Goal: Information Seeking & Learning: Learn about a topic

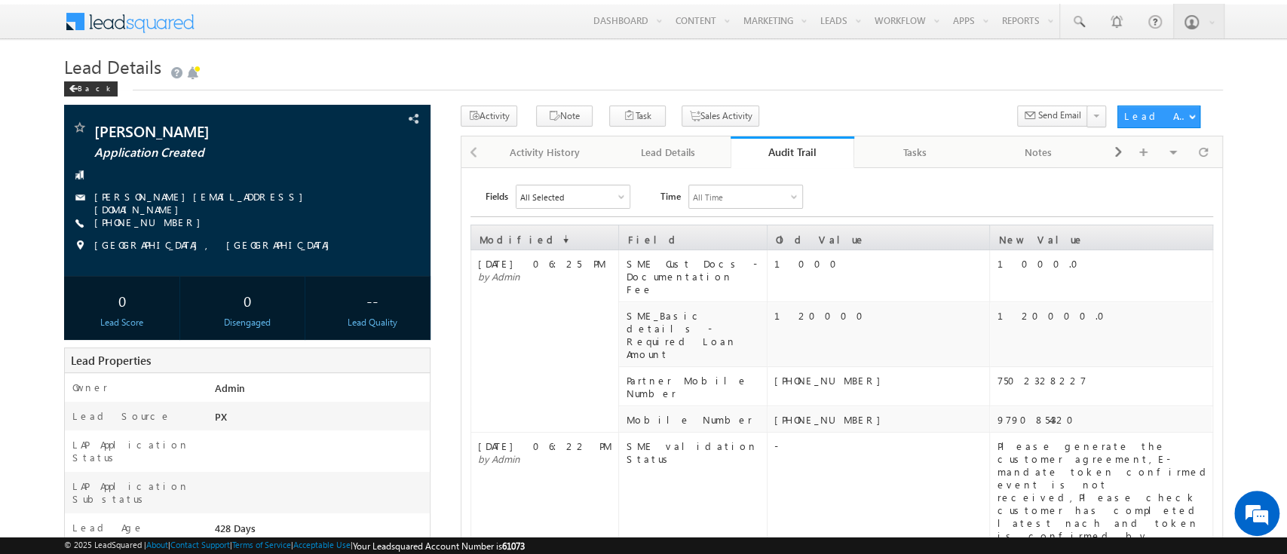
click at [799, 159] on div "Audit Trail" at bounding box center [792, 152] width 101 height 14
click at [680, 148] on div "Lead Details" at bounding box center [668, 152] width 98 height 18
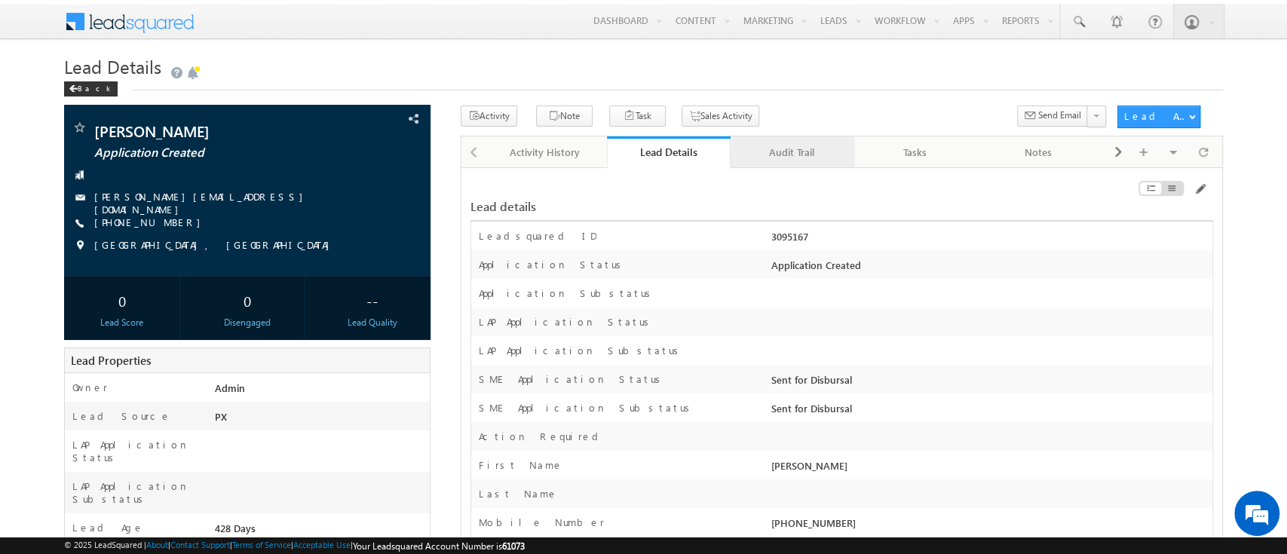
click at [778, 157] on div "Audit Trail" at bounding box center [792, 152] width 98 height 18
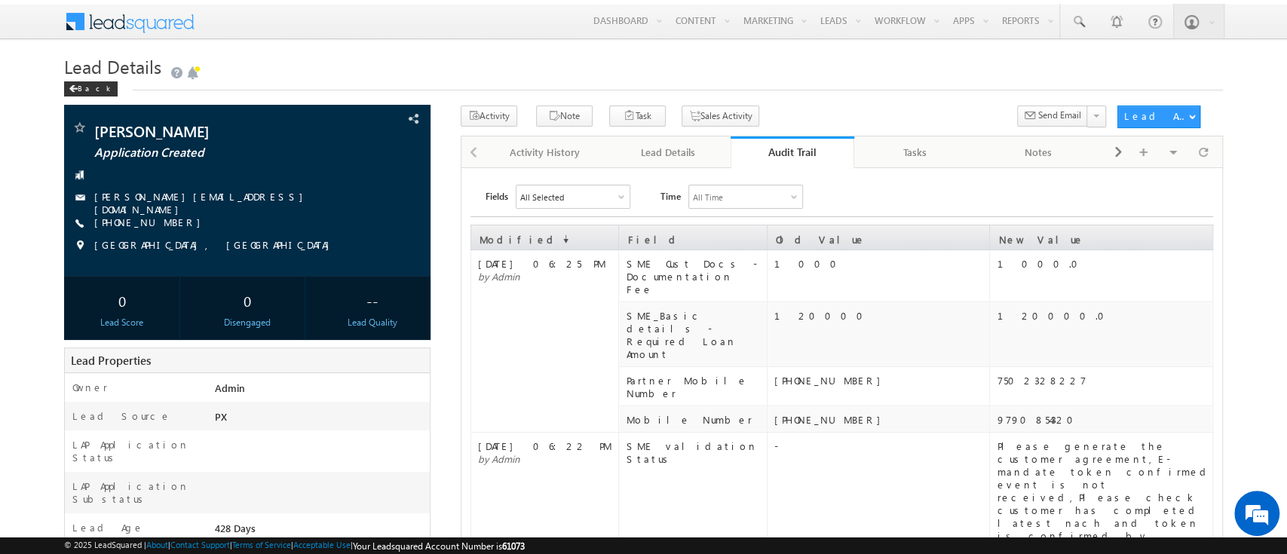
drag, startPoint x: 778, startPoint y: 157, endPoint x: 753, endPoint y: 157, distance: 24.9
click at [790, 148] on div "Audit Trail" at bounding box center [792, 152] width 101 height 14
drag, startPoint x: 790, startPoint y: 148, endPoint x: 770, endPoint y: 153, distance: 21.0
drag, startPoint x: 770, startPoint y: 153, endPoint x: 761, endPoint y: 153, distance: 9.1
click at [761, 153] on div "Audit Trail" at bounding box center [792, 152] width 101 height 14
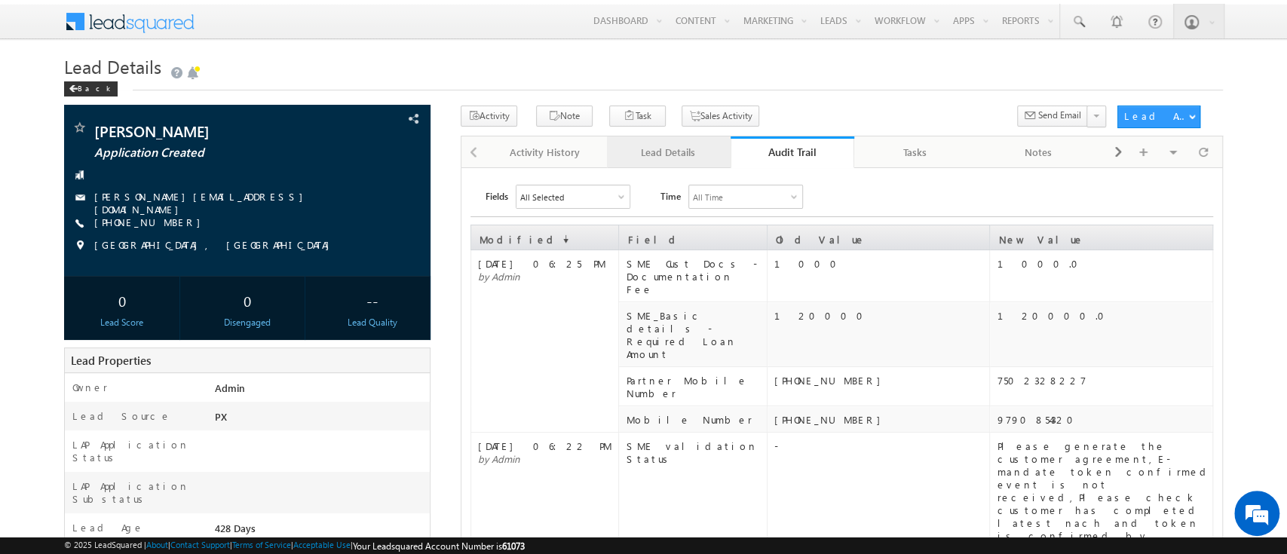
click at [659, 150] on div "Lead Details" at bounding box center [668, 152] width 98 height 18
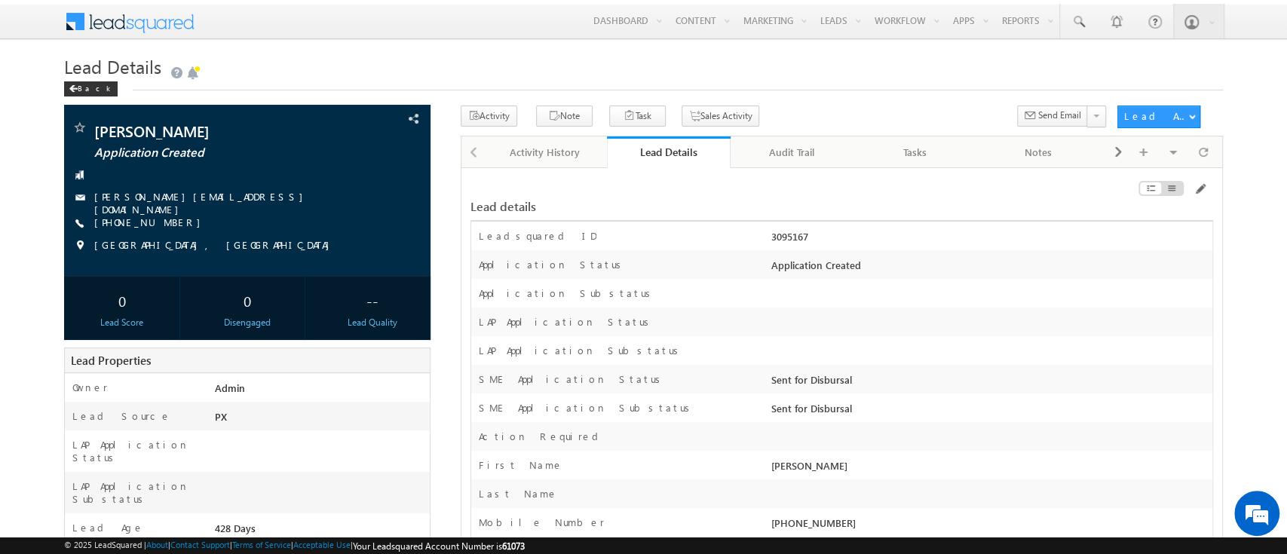
click at [659, 150] on div "Lead Details" at bounding box center [668, 152] width 101 height 14
click at [767, 148] on div "Audit Trail" at bounding box center [792, 152] width 98 height 18
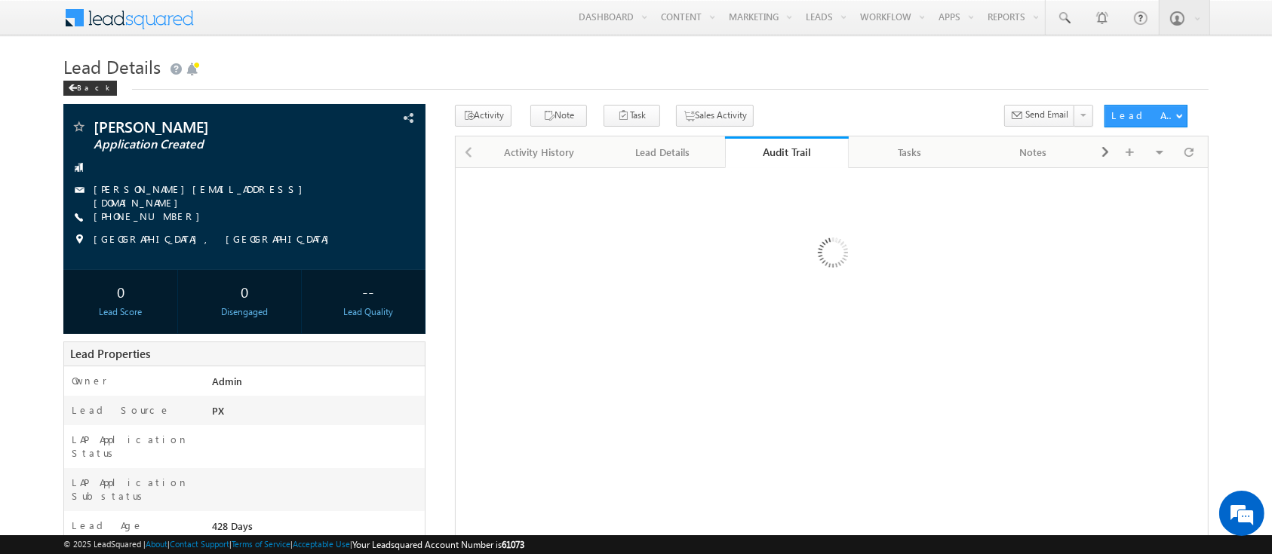
click at [767, 148] on div "Audit Trail" at bounding box center [786, 152] width 101 height 14
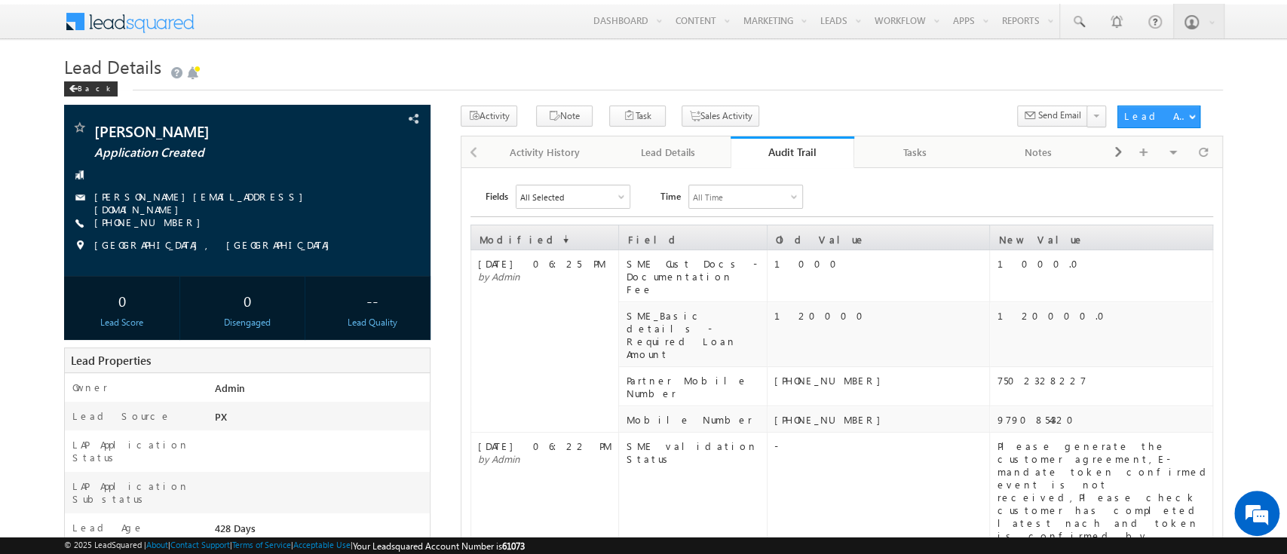
click at [767, 148] on div "Audit Trail" at bounding box center [792, 152] width 101 height 14
drag, startPoint x: 787, startPoint y: 154, endPoint x: 765, endPoint y: 153, distance: 21.9
click at [766, 155] on div "Audit Trail" at bounding box center [792, 152] width 101 height 14
click at [671, 155] on div "Lead Details" at bounding box center [668, 152] width 98 height 18
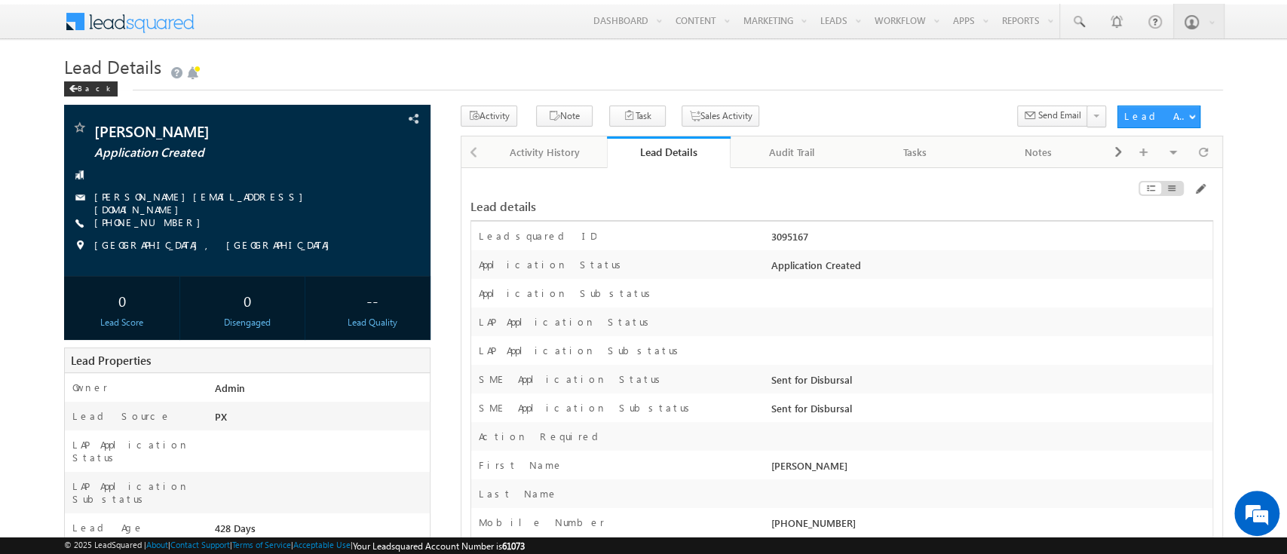
click at [656, 151] on div "Lead Details" at bounding box center [668, 152] width 101 height 14
click at [798, 152] on div "Audit Trail" at bounding box center [792, 152] width 98 height 18
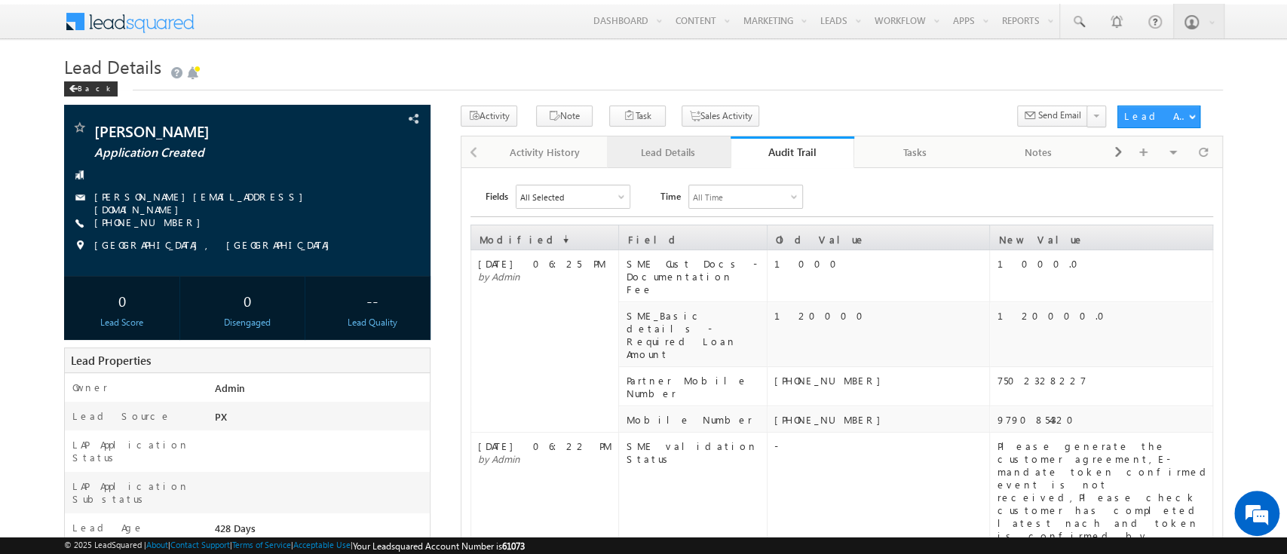
click at [683, 162] on link "Lead Details" at bounding box center [669, 153] width 124 height 32
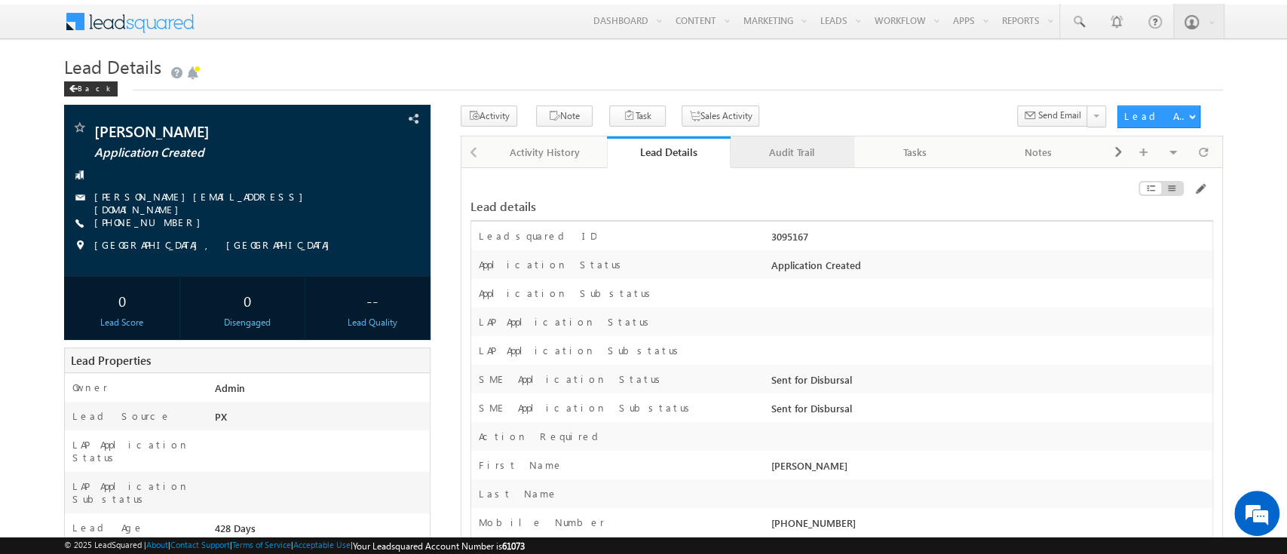
click at [832, 156] on div "Audit Trail" at bounding box center [792, 152] width 98 height 18
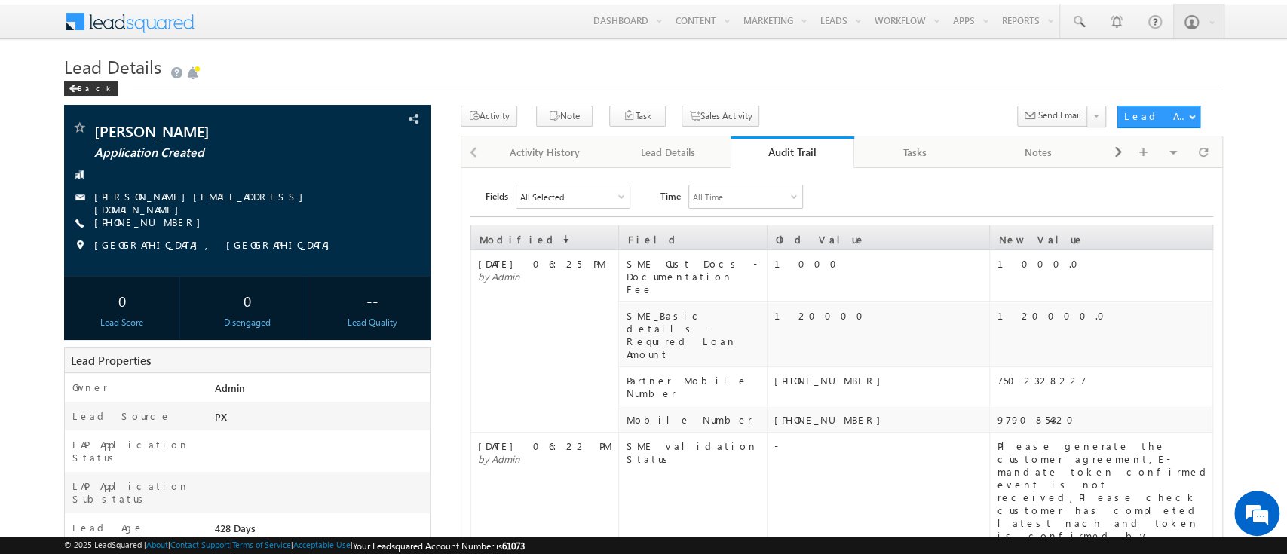
click at [805, 158] on div "Audit Trail" at bounding box center [792, 152] width 101 height 14
click at [688, 155] on div "Lead Details" at bounding box center [668, 152] width 98 height 18
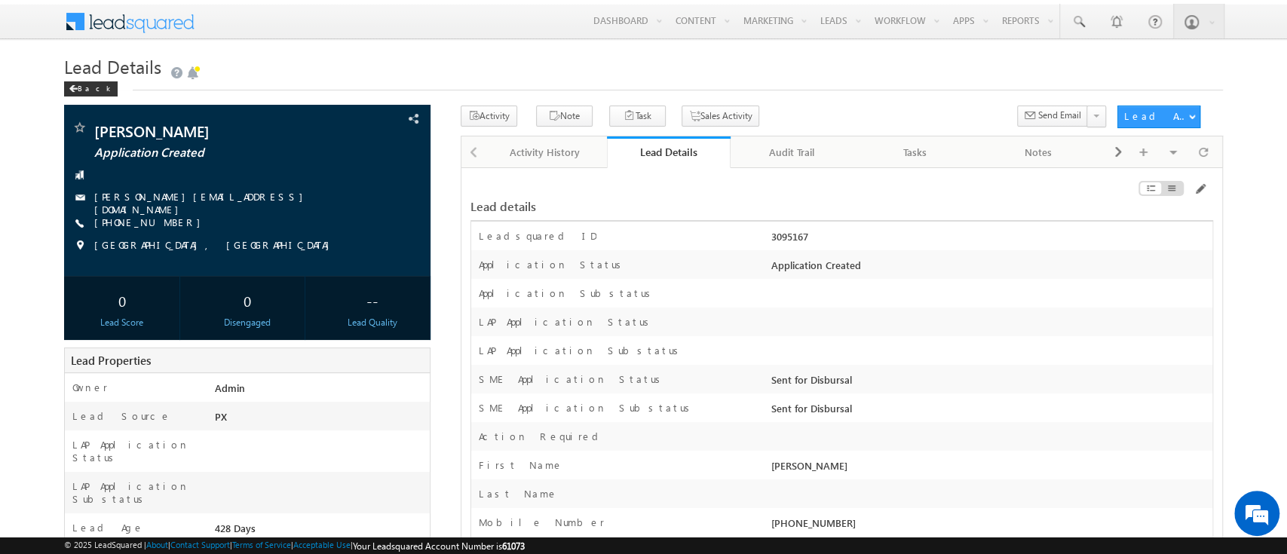
click at [688, 155] on div "Lead Details" at bounding box center [668, 152] width 101 height 14
drag, startPoint x: 665, startPoint y: 155, endPoint x: 646, endPoint y: 149, distance: 19.8
click at [667, 155] on div "Lead Details" at bounding box center [668, 152] width 101 height 14
click at [788, 156] on div "Audit Trail" at bounding box center [792, 152] width 98 height 18
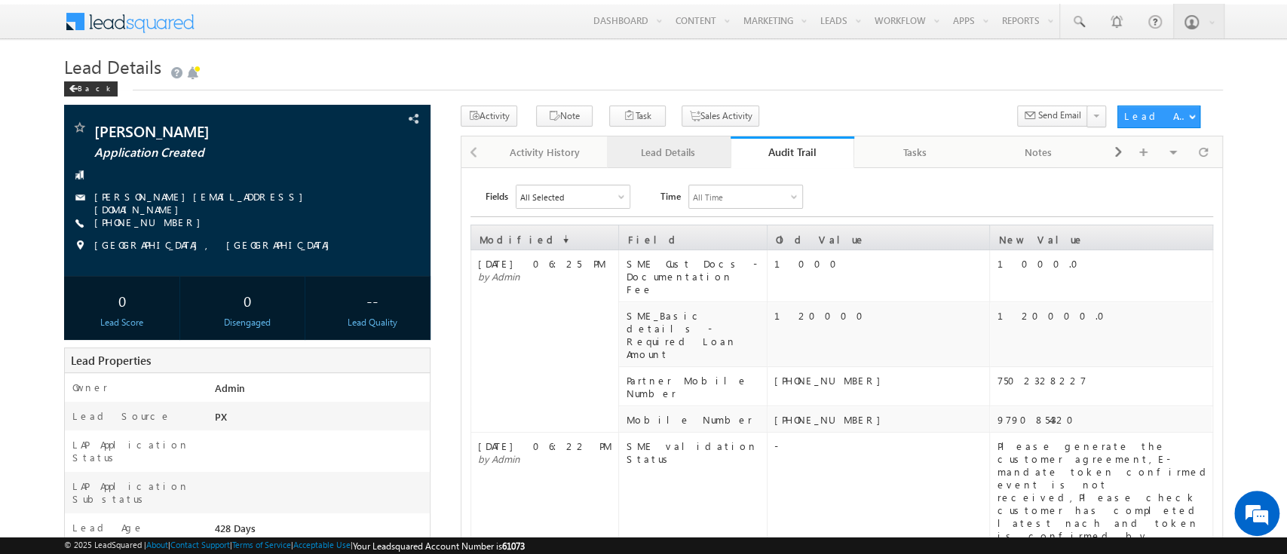
click at [676, 160] on div "Lead Details" at bounding box center [668, 152] width 98 height 18
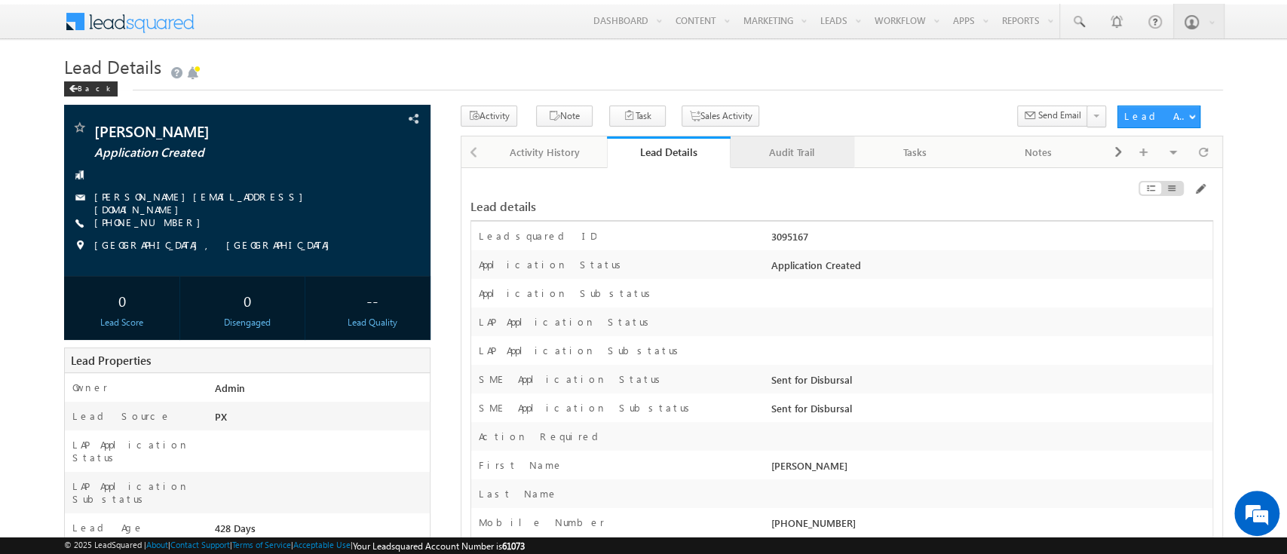
click at [773, 163] on link "Audit Trail" at bounding box center [793, 153] width 124 height 32
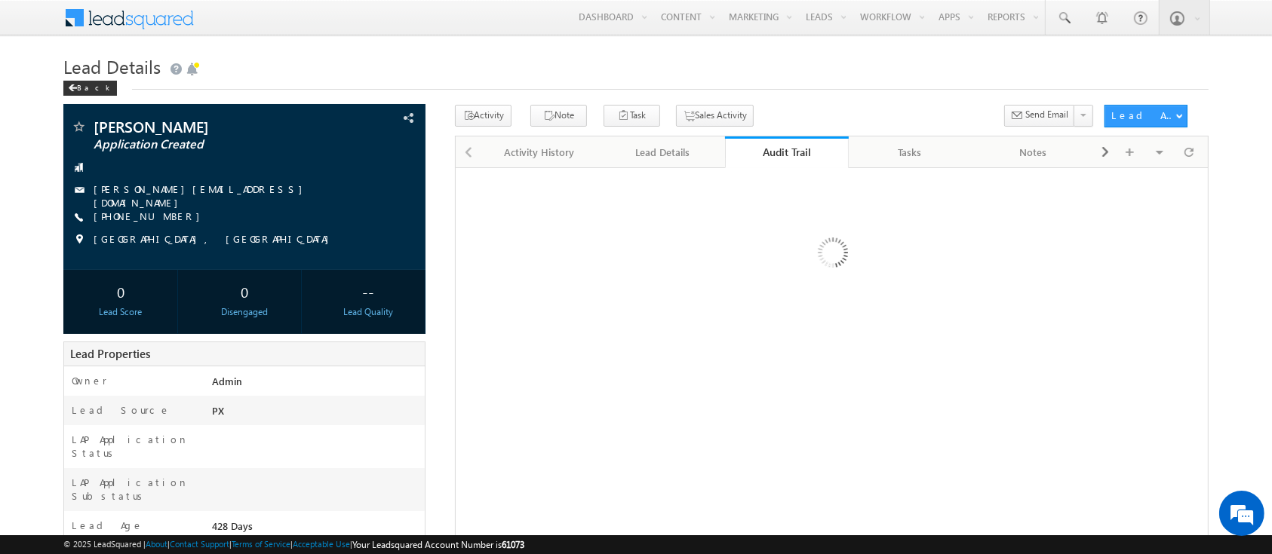
click at [773, 163] on link "Audit Trail" at bounding box center [787, 153] width 124 height 32
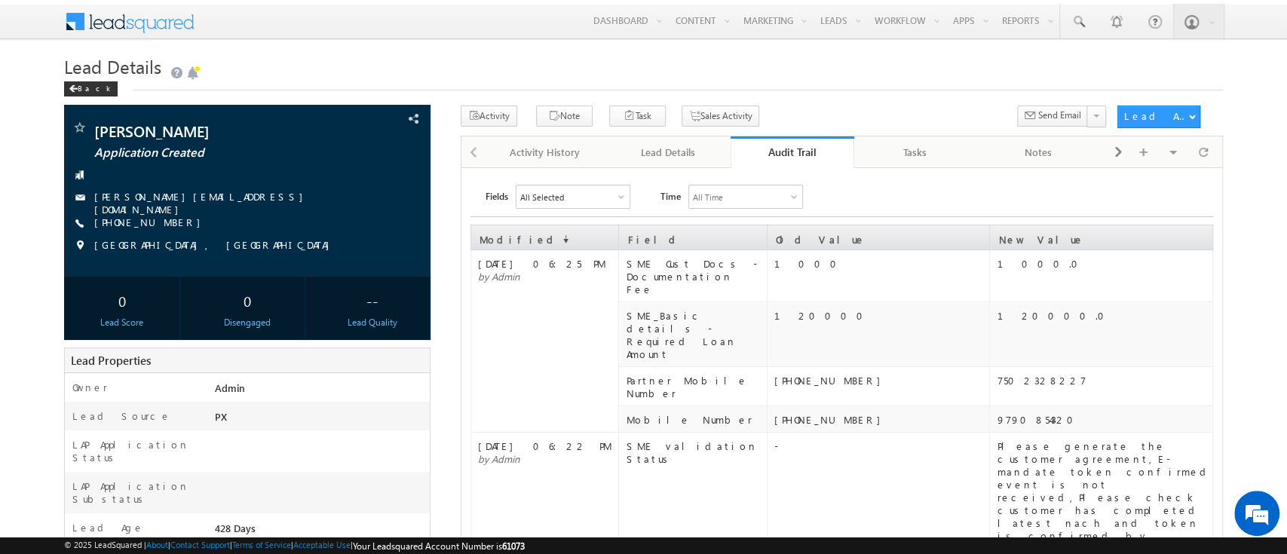
click at [784, 160] on link "Audit Trail" at bounding box center [793, 153] width 124 height 32
click at [784, 159] on div "Audit Trail" at bounding box center [792, 152] width 101 height 14
click at [789, 154] on div "Audit Trail" at bounding box center [792, 152] width 101 height 14
click at [790, 155] on div "Audit Trail" at bounding box center [792, 152] width 101 height 14
click at [792, 157] on div "Audit Trail" at bounding box center [792, 152] width 101 height 14
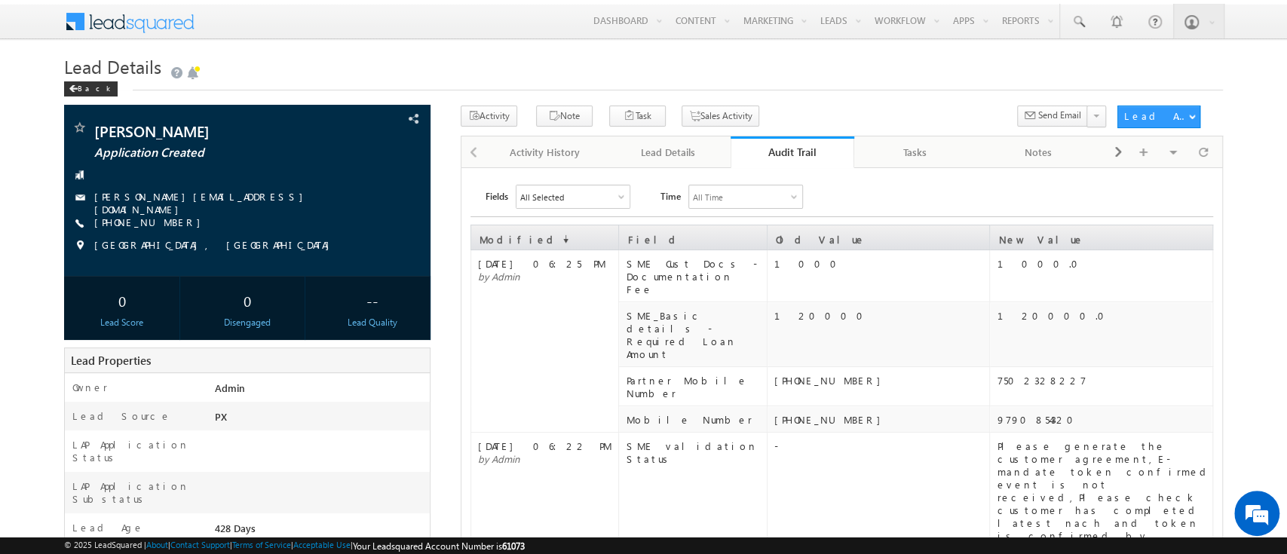
click at [796, 157] on div "Audit Trail" at bounding box center [792, 152] width 101 height 14
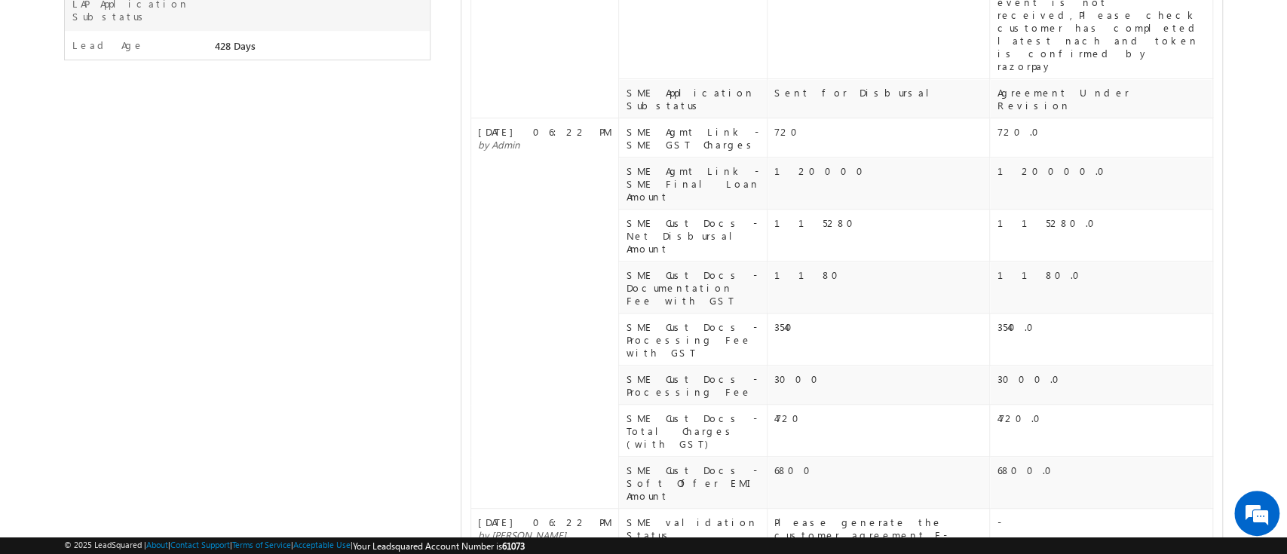
scroll to position [484, 0]
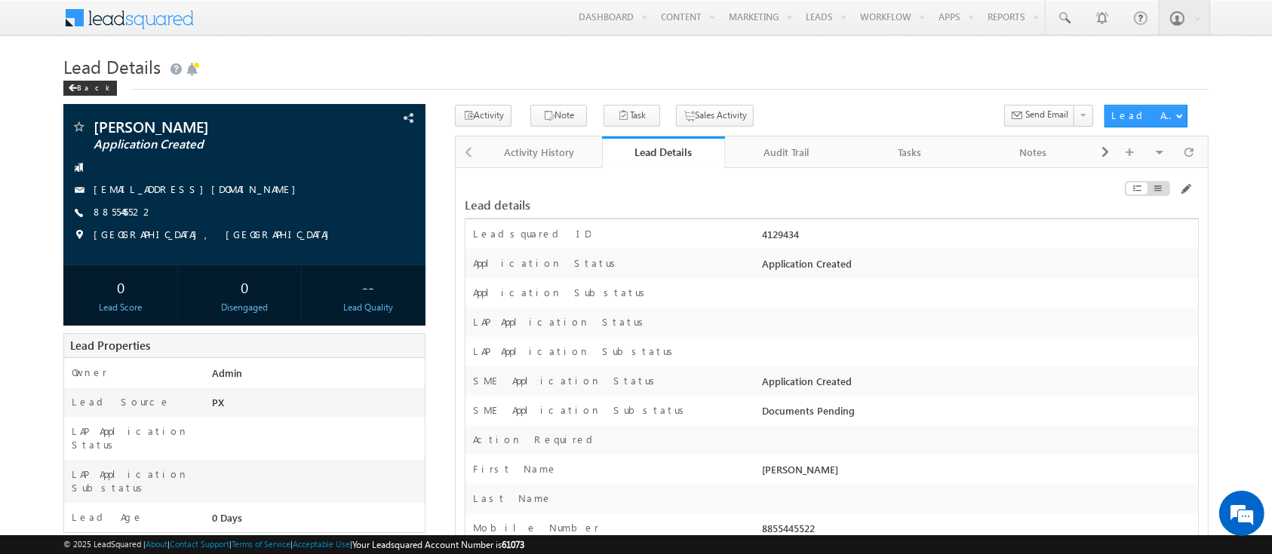
click at [677, 161] on link "Lead Details" at bounding box center [664, 153] width 124 height 32
click at [643, 158] on div "Lead Details" at bounding box center [663, 152] width 101 height 14
click at [670, 156] on div "Lead Details" at bounding box center [663, 152] width 101 height 14
click at [804, 156] on div "Audit Trail" at bounding box center [786, 152] width 98 height 18
